Goal: Consume media (video, audio)

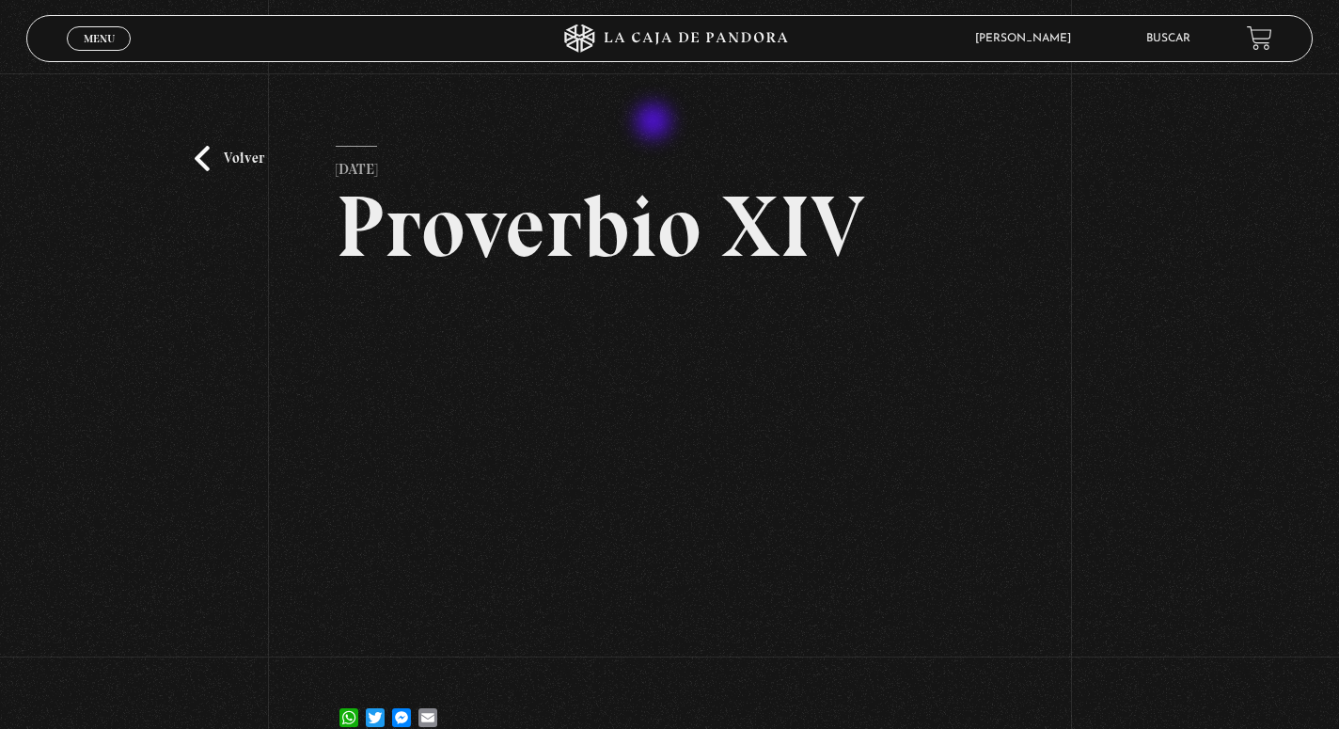
scroll to position [56, 0]
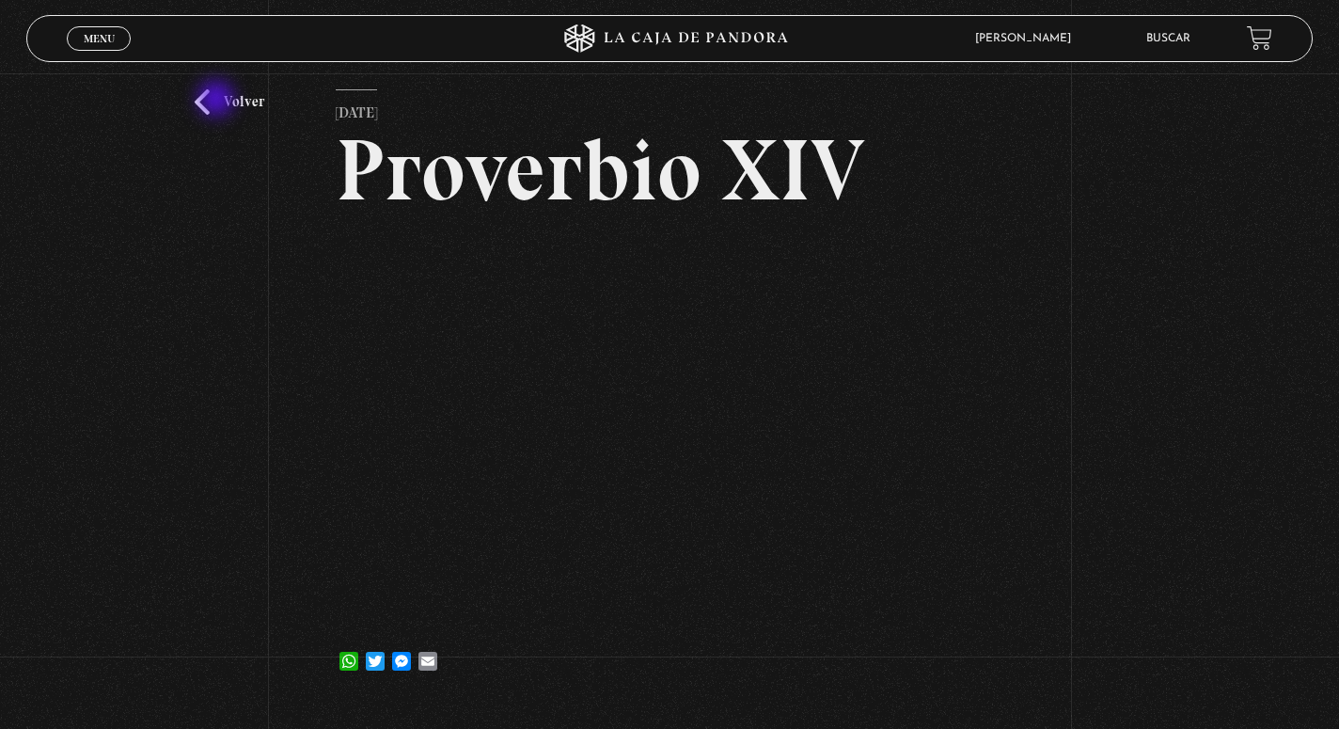
click at [218, 101] on link "Volver" at bounding box center [230, 101] width 70 height 25
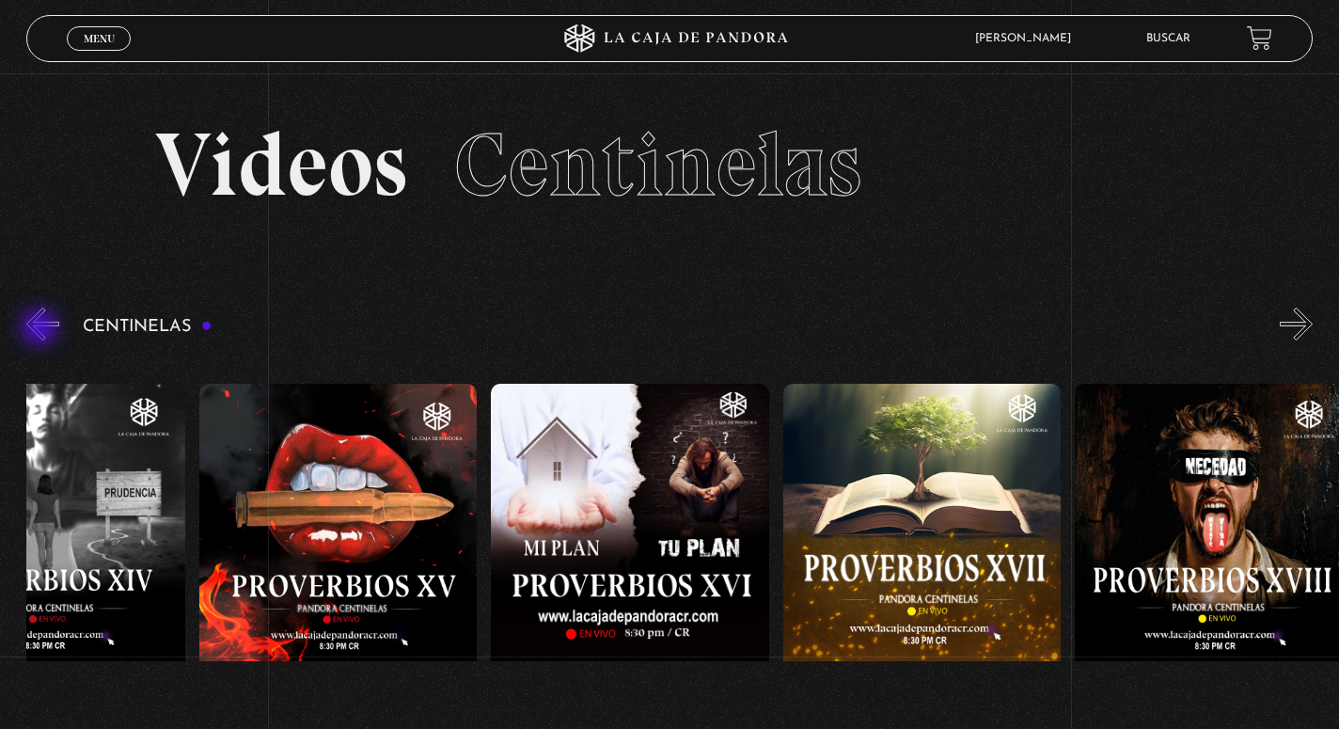
click at [41, 327] on button "«" at bounding box center [42, 323] width 33 height 33
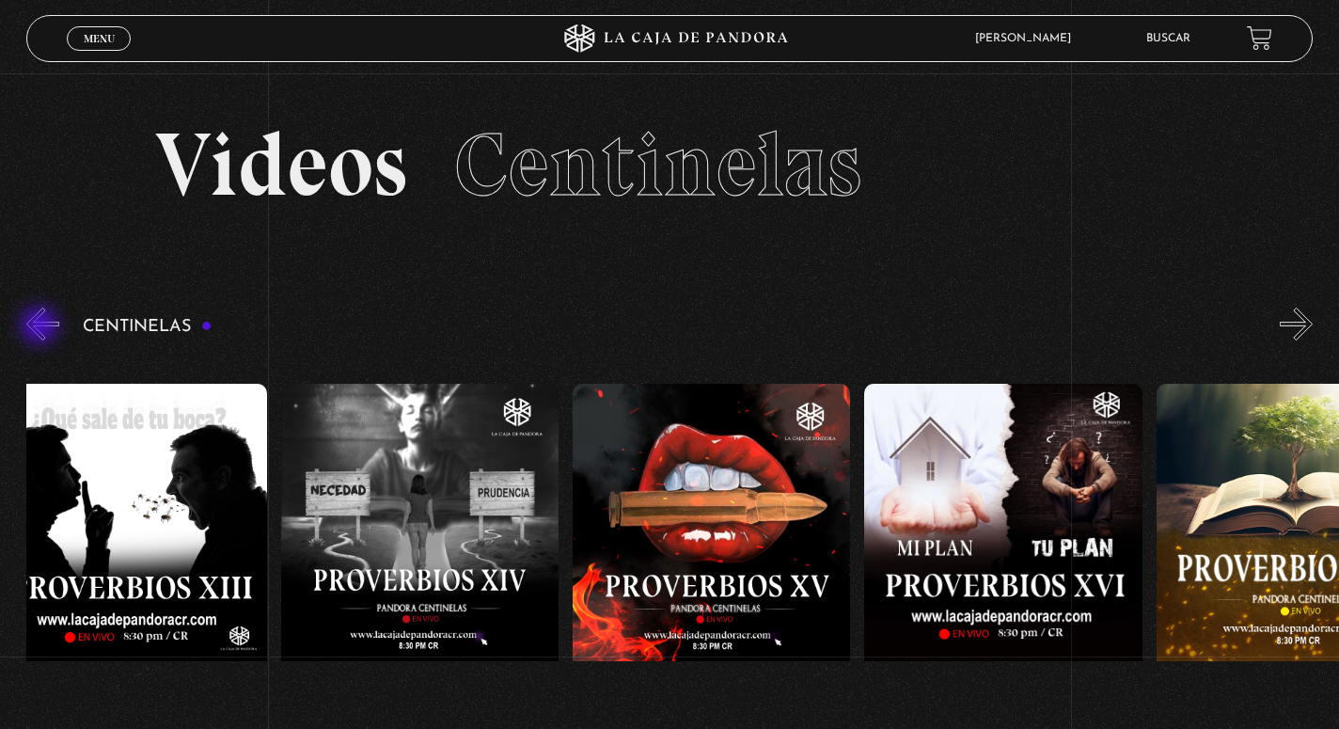
scroll to position [0, 4374]
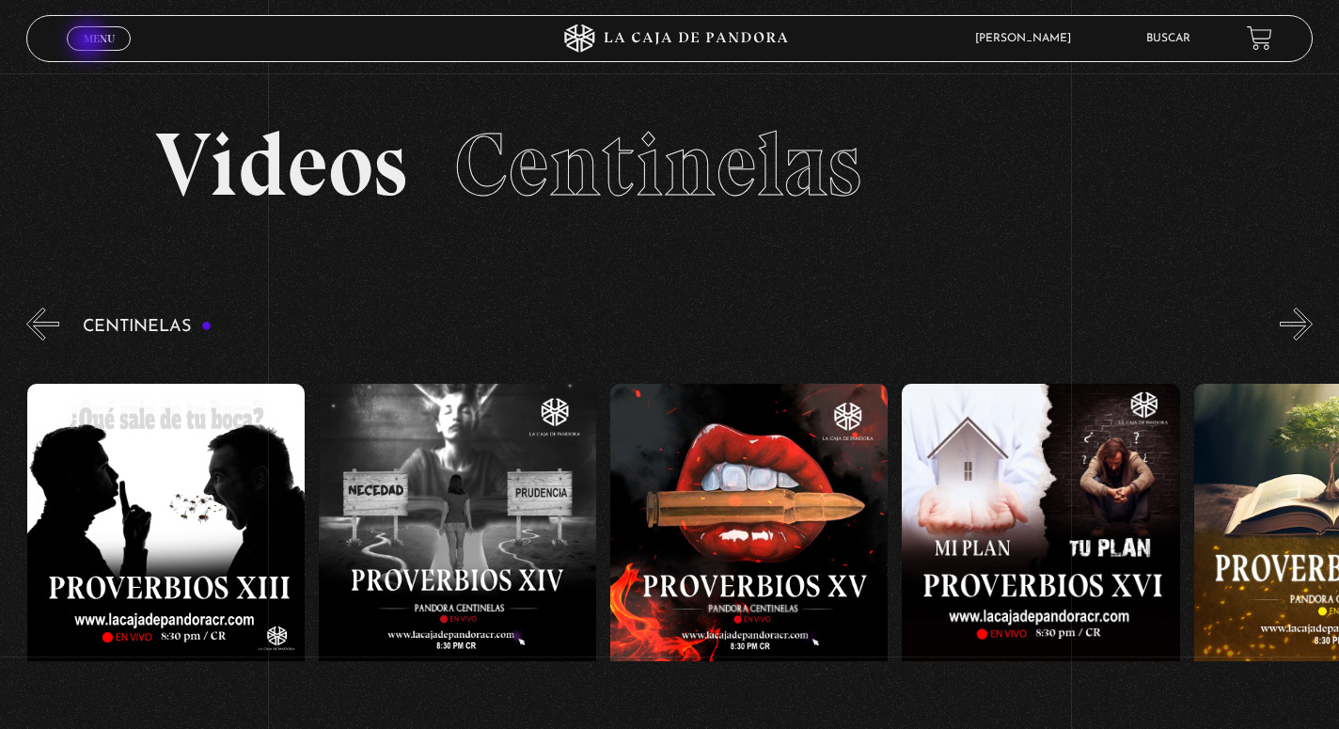
click at [90, 42] on span "Menu" at bounding box center [99, 38] width 31 height 11
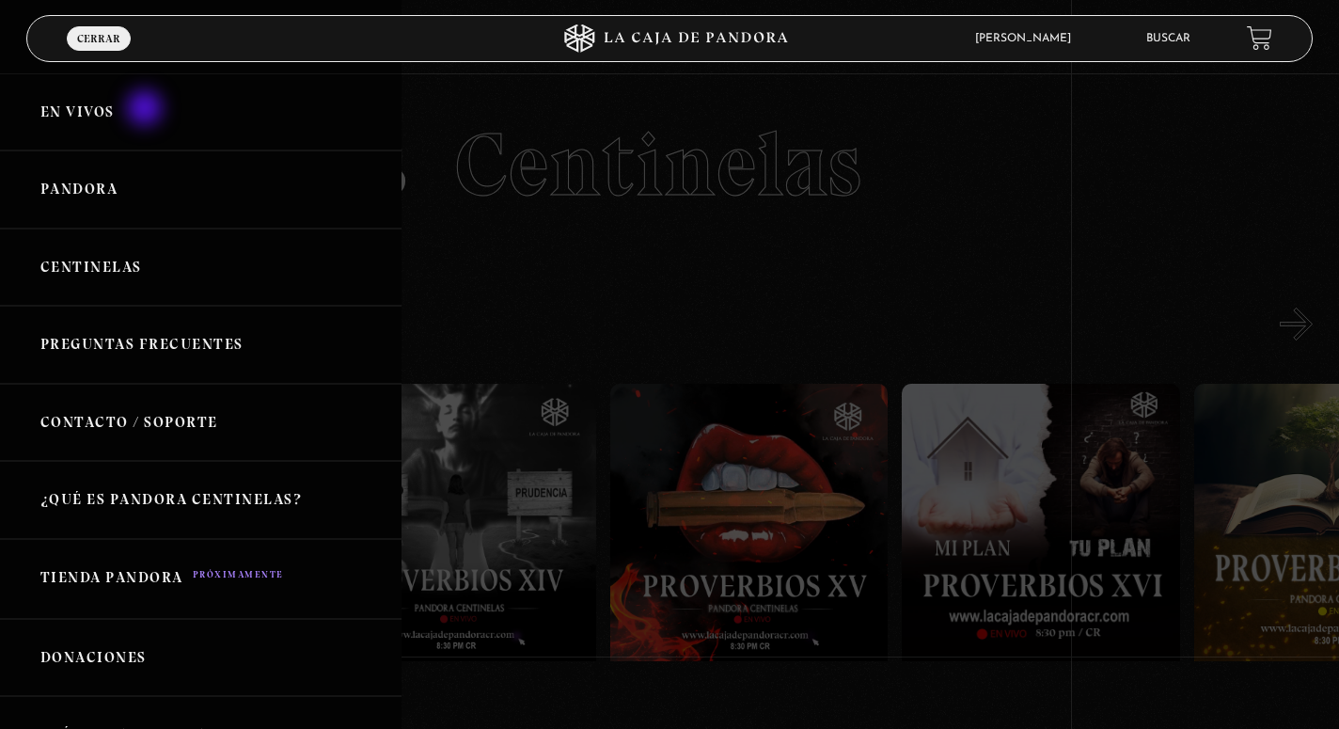
click at [147, 110] on link "En vivos" at bounding box center [200, 112] width 401 height 78
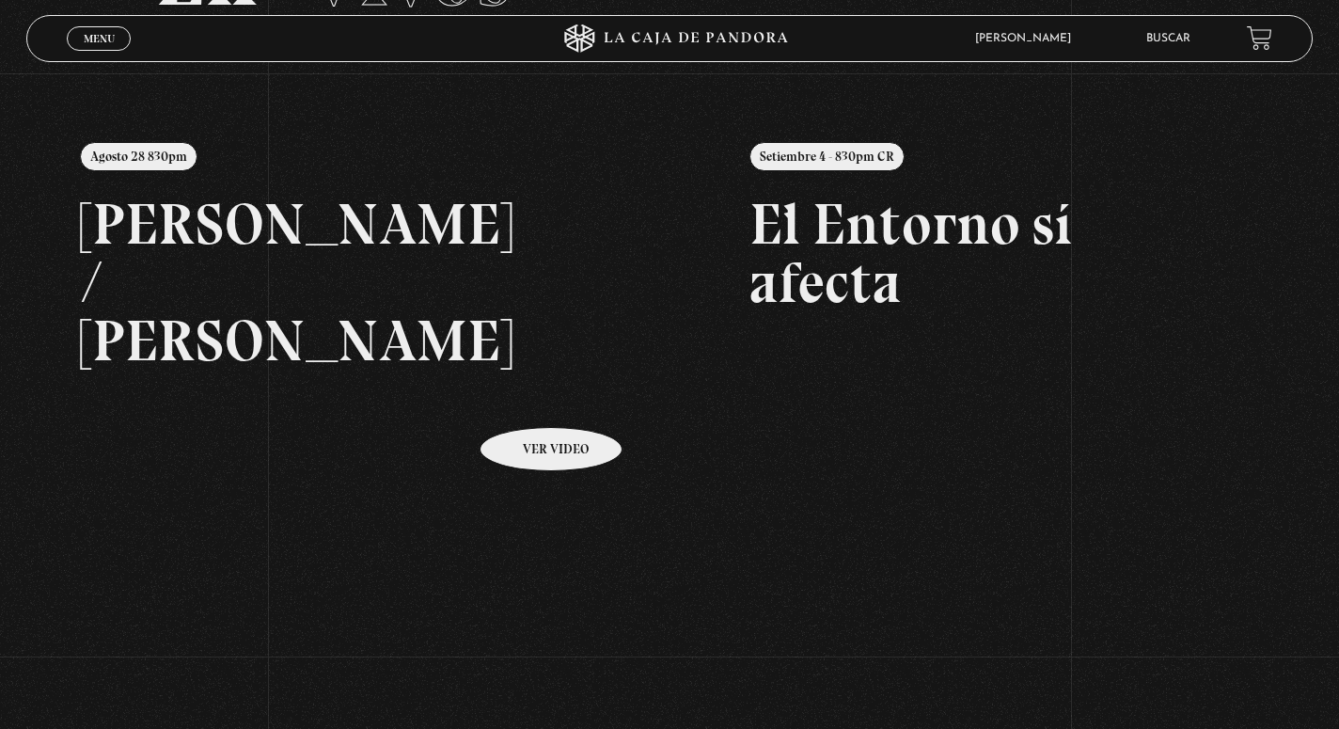
scroll to position [184, 0]
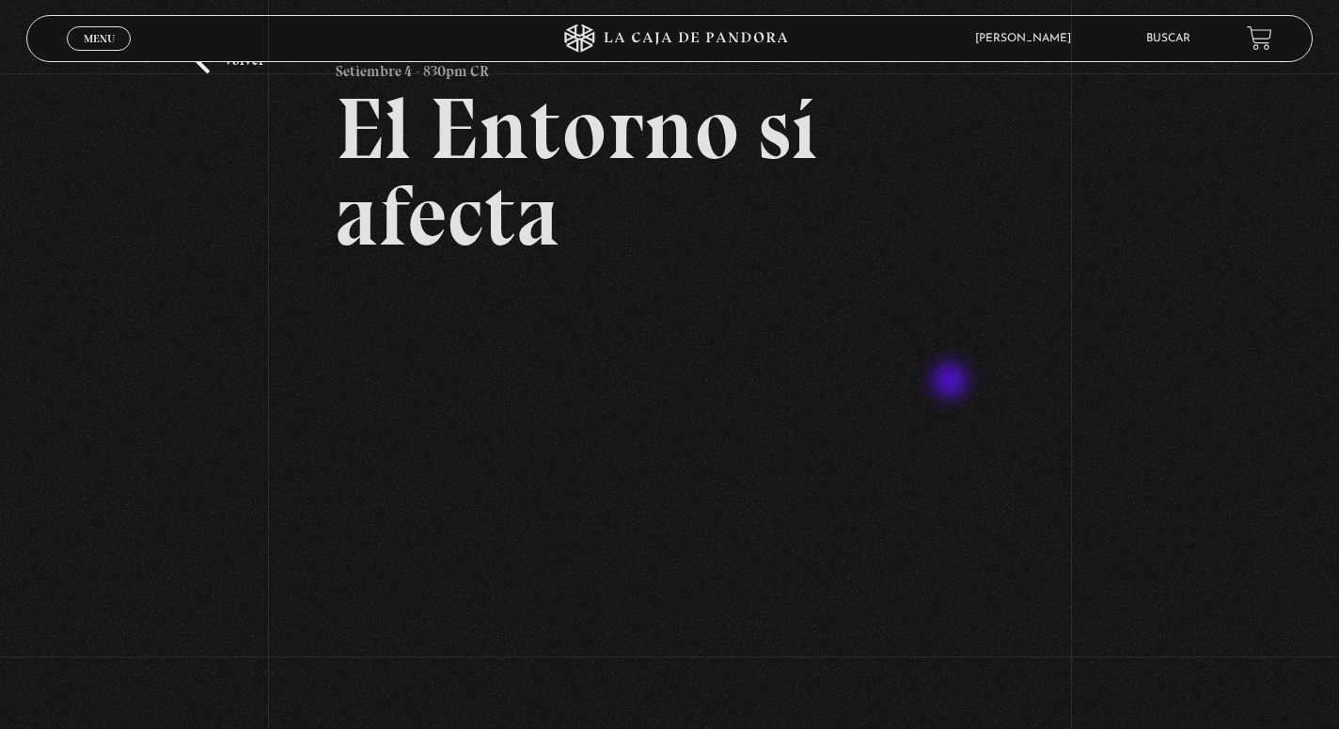
scroll to position [101, 0]
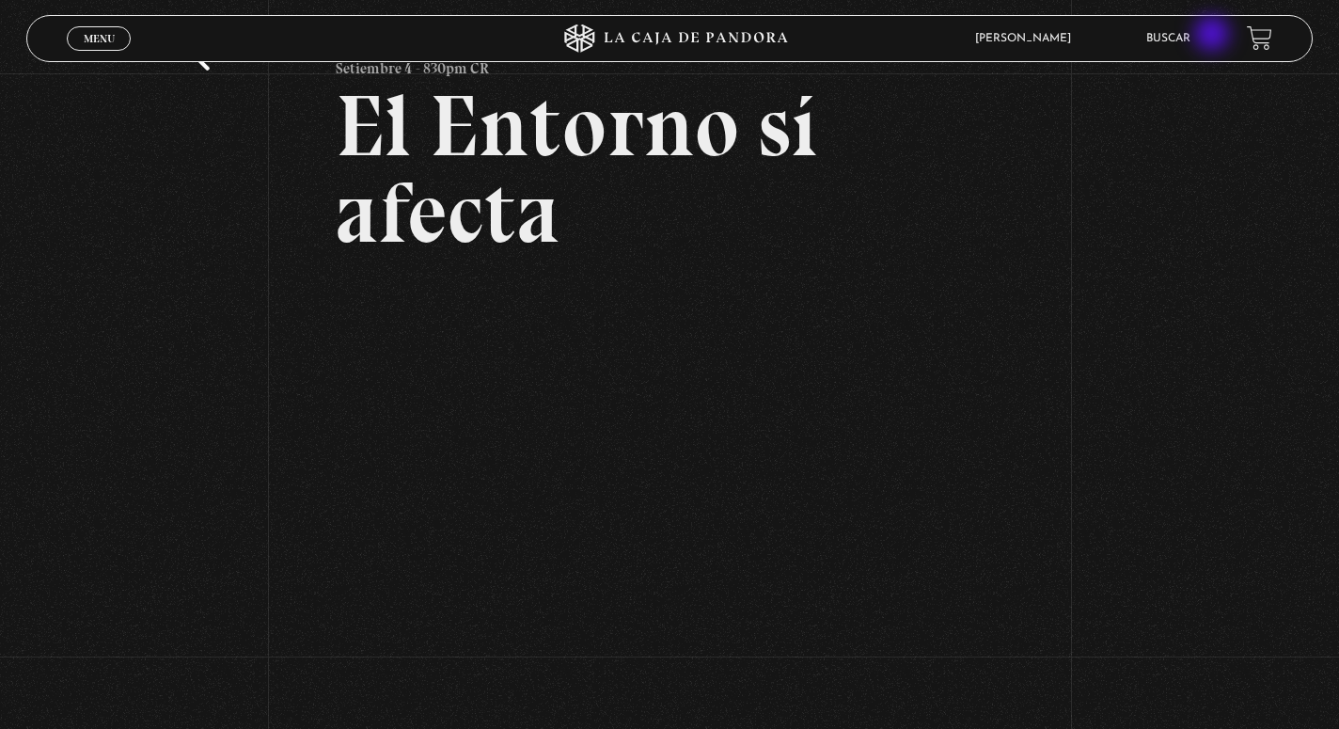
click at [1029, 164] on div "Volver Setiembre 4 - 830pm CR El Entorno sí afecta" at bounding box center [669, 335] width 1339 height 725
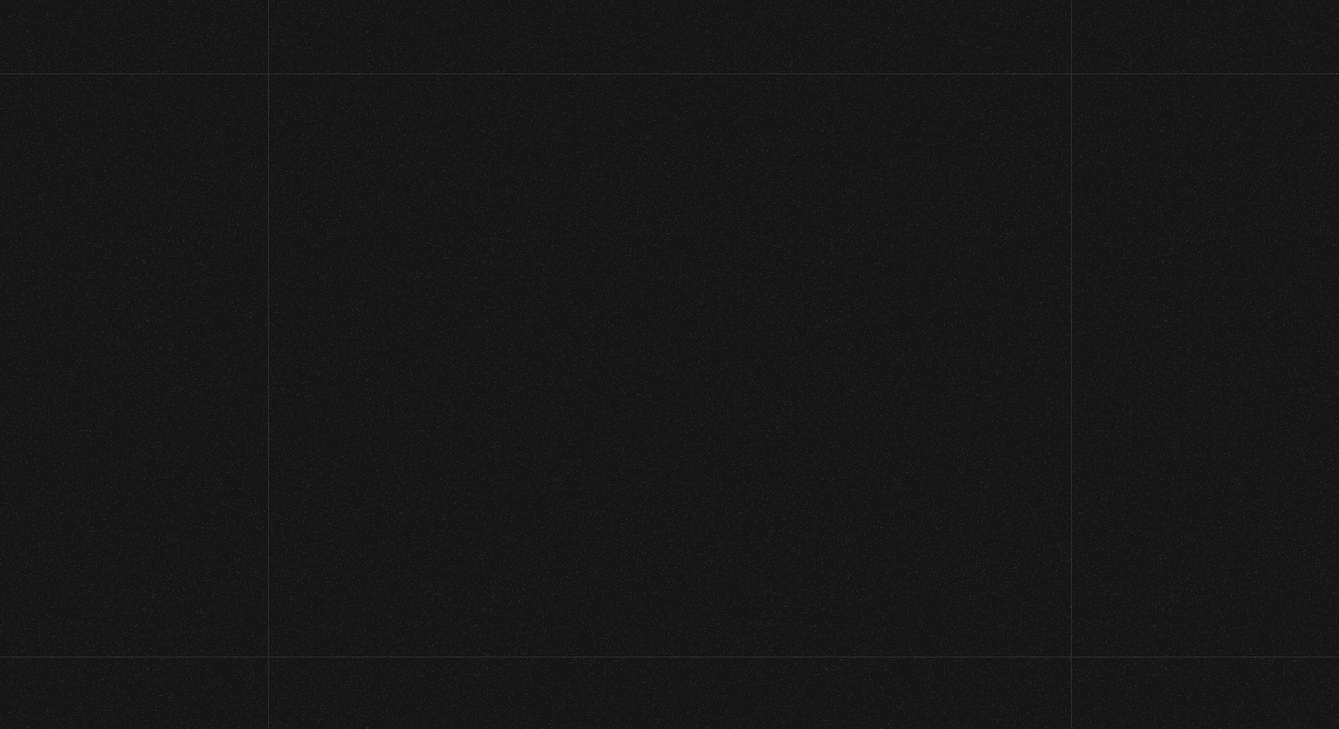
scroll to position [101, 0]
